Goal: Transaction & Acquisition: Purchase product/service

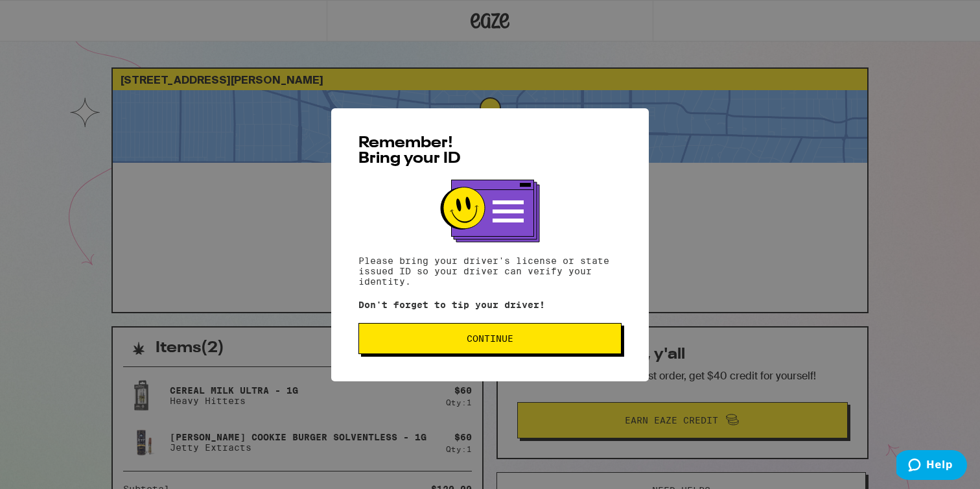
click at [473, 338] on span "Continue" at bounding box center [490, 338] width 47 height 9
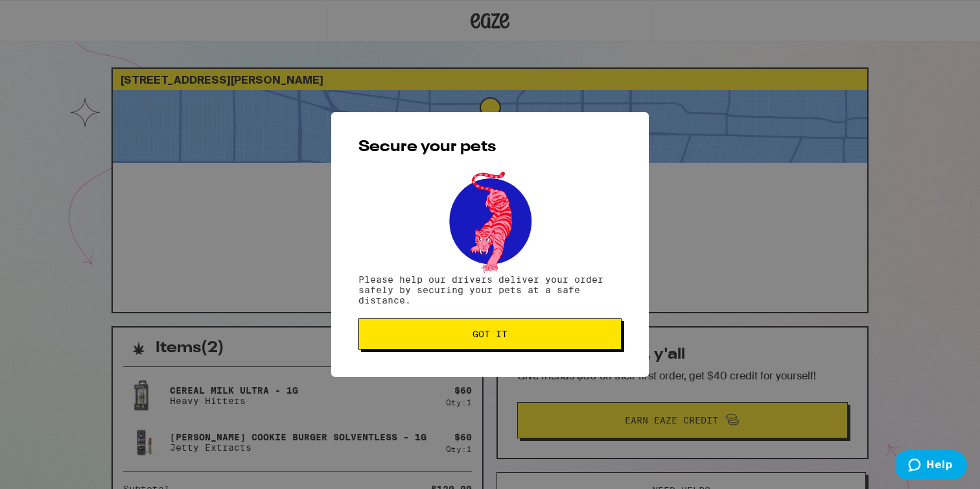
click at [473, 338] on span "Got it" at bounding box center [490, 333] width 35 height 9
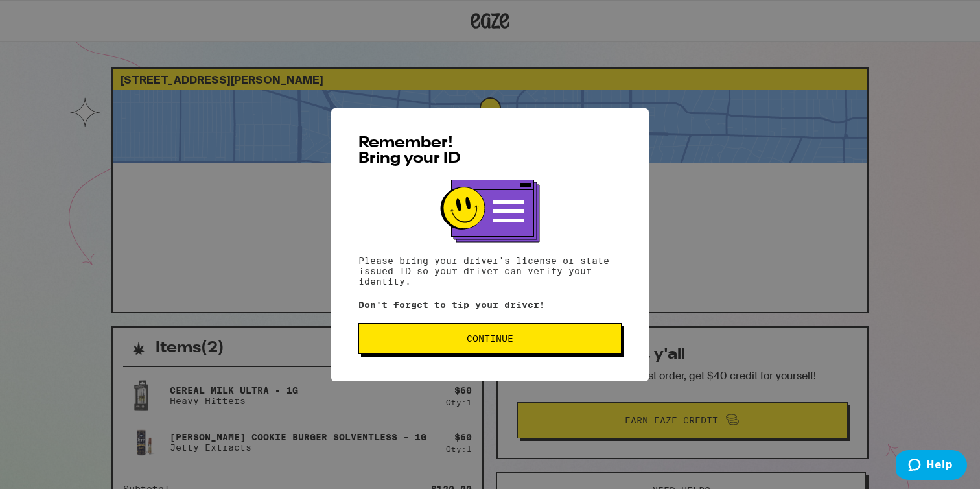
click at [366, 348] on button "Continue" at bounding box center [490, 338] width 263 height 31
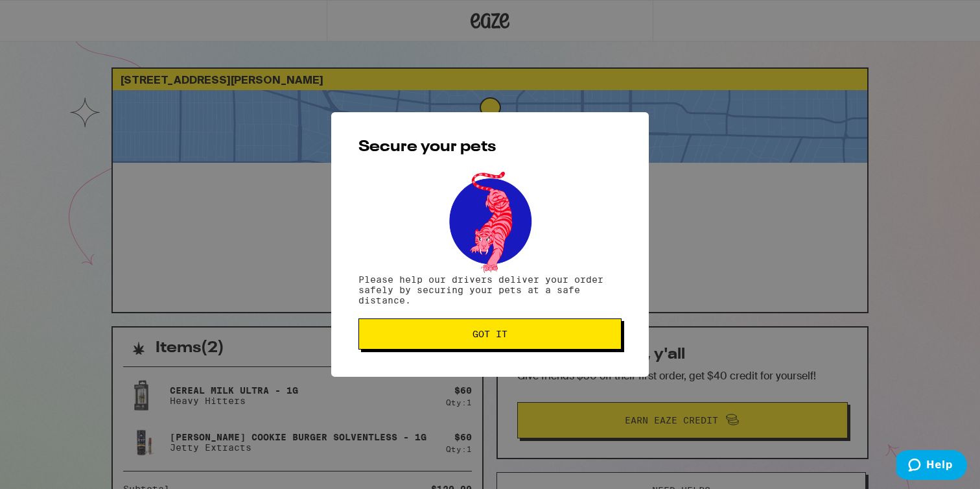
click at [382, 344] on button "Got it" at bounding box center [490, 333] width 263 height 31
